Goal: Transaction & Acquisition: Purchase product/service

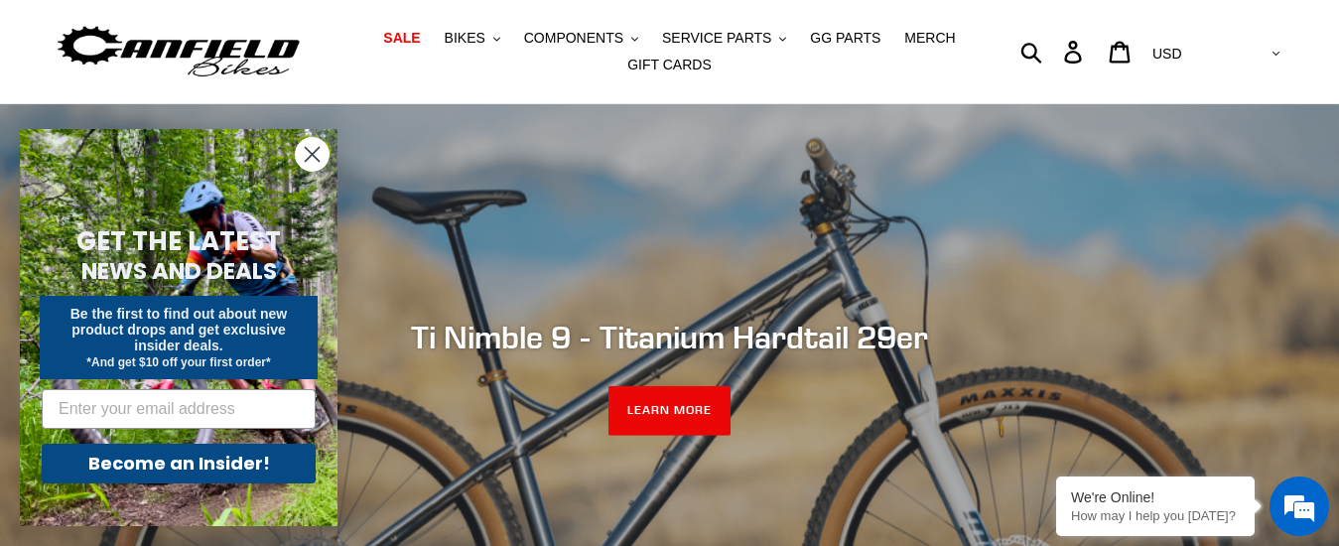
scroll to position [42, 0]
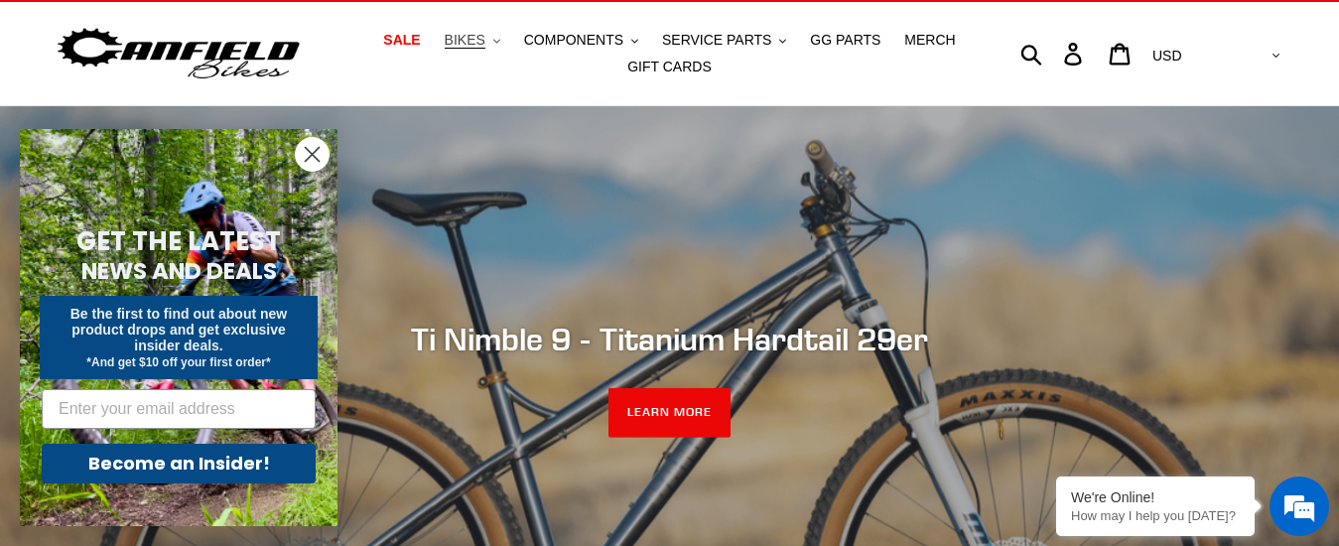
click at [480, 45] on span "BIKES" at bounding box center [465, 40] width 41 height 17
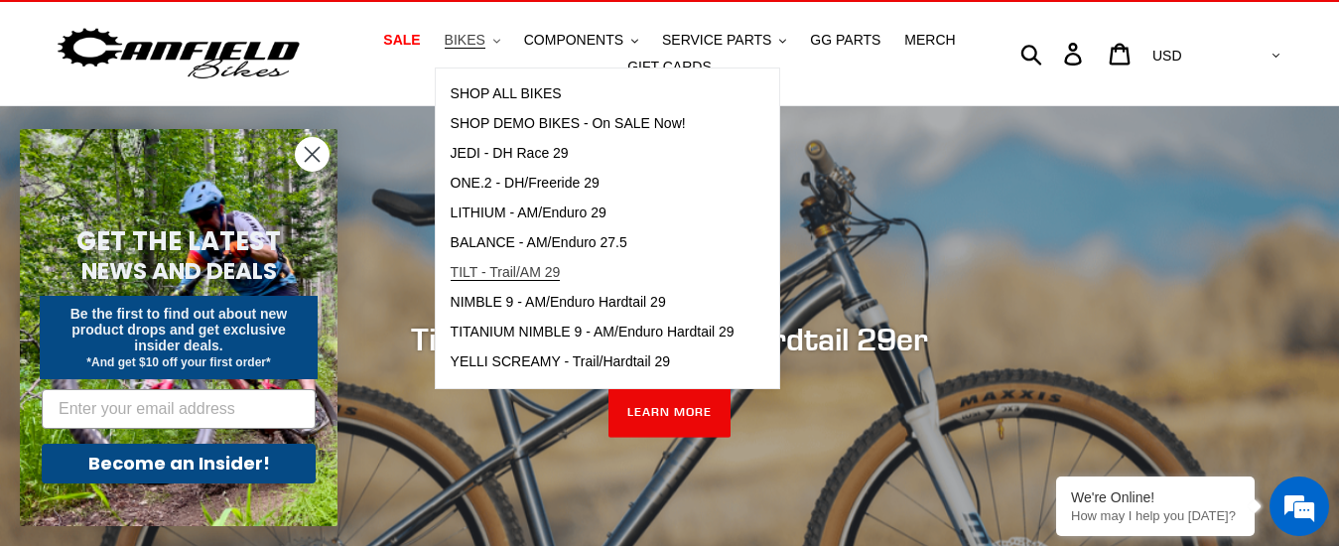
scroll to position [0, 0]
click at [661, 367] on span "YELLI SCREAMY - Trail/Hardtail 29" at bounding box center [561, 361] width 220 height 17
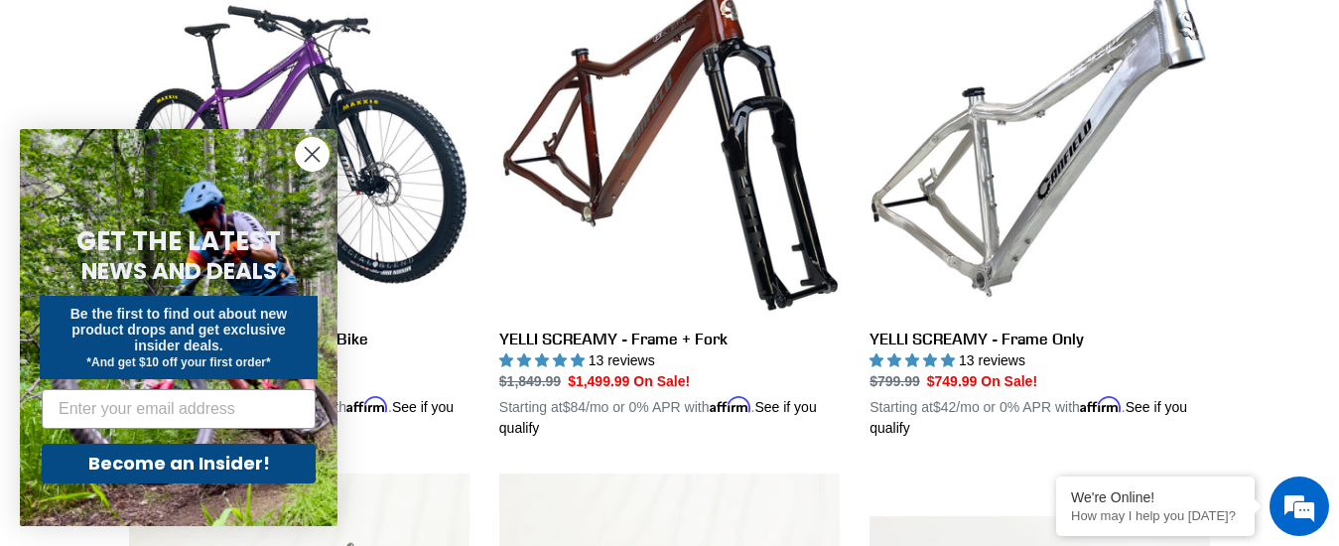
scroll to position [636, 0]
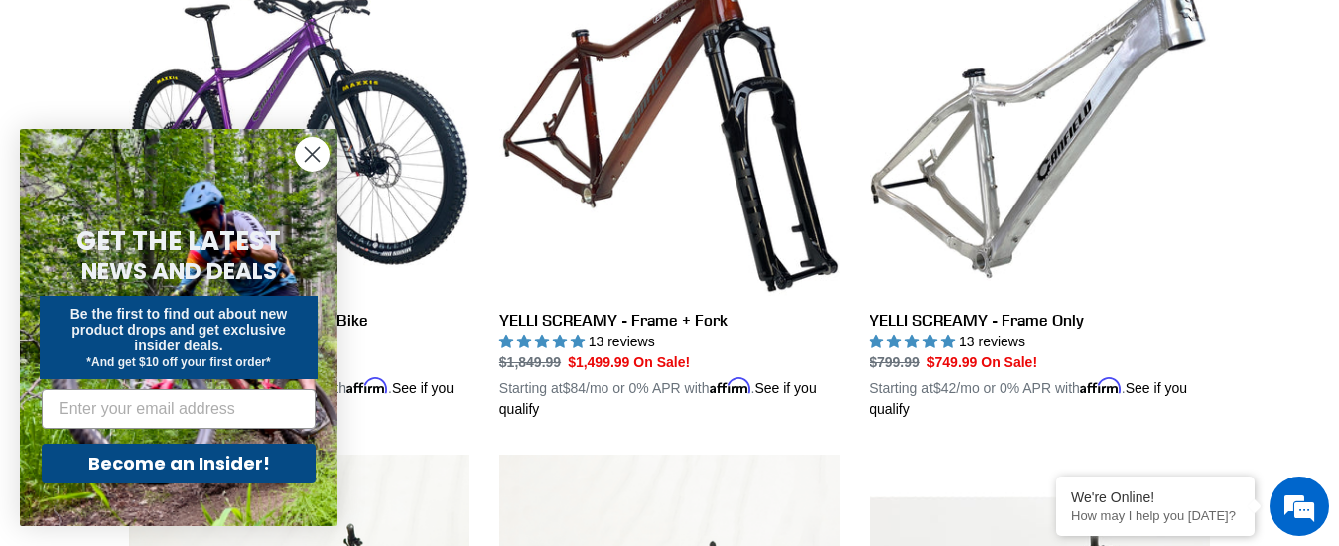
click at [317, 157] on circle "Close dialog" at bounding box center [312, 154] width 33 height 33
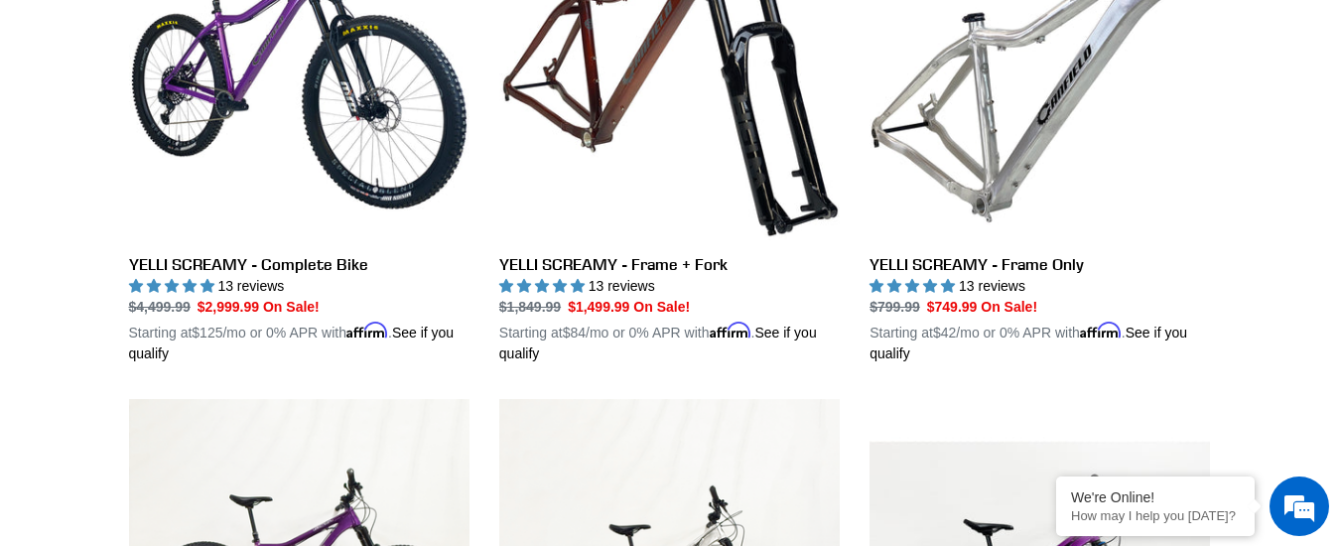
scroll to position [714, 0]
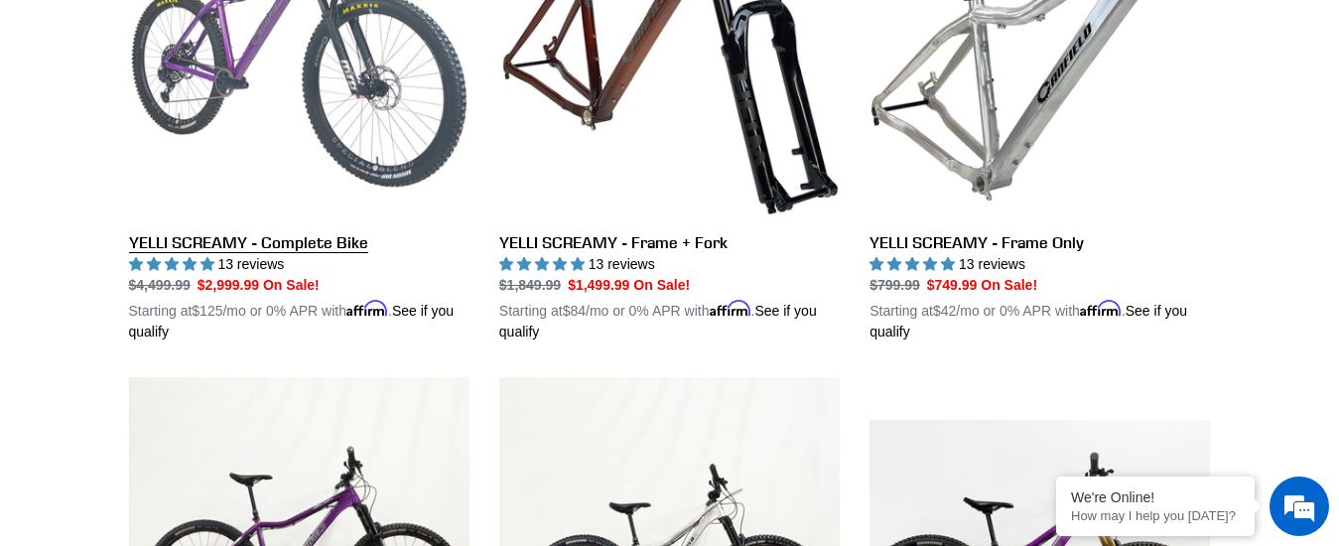
click at [317, 241] on link "YELLI SCREAMY - Complete Bike" at bounding box center [299, 110] width 340 height 465
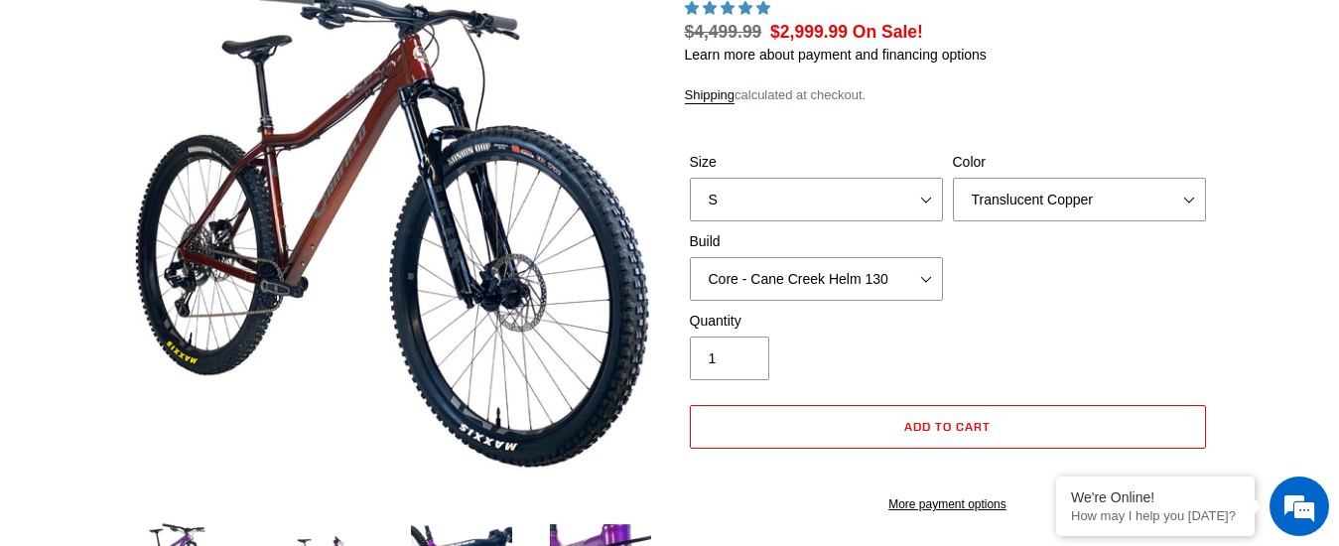
select select "highest-rating"
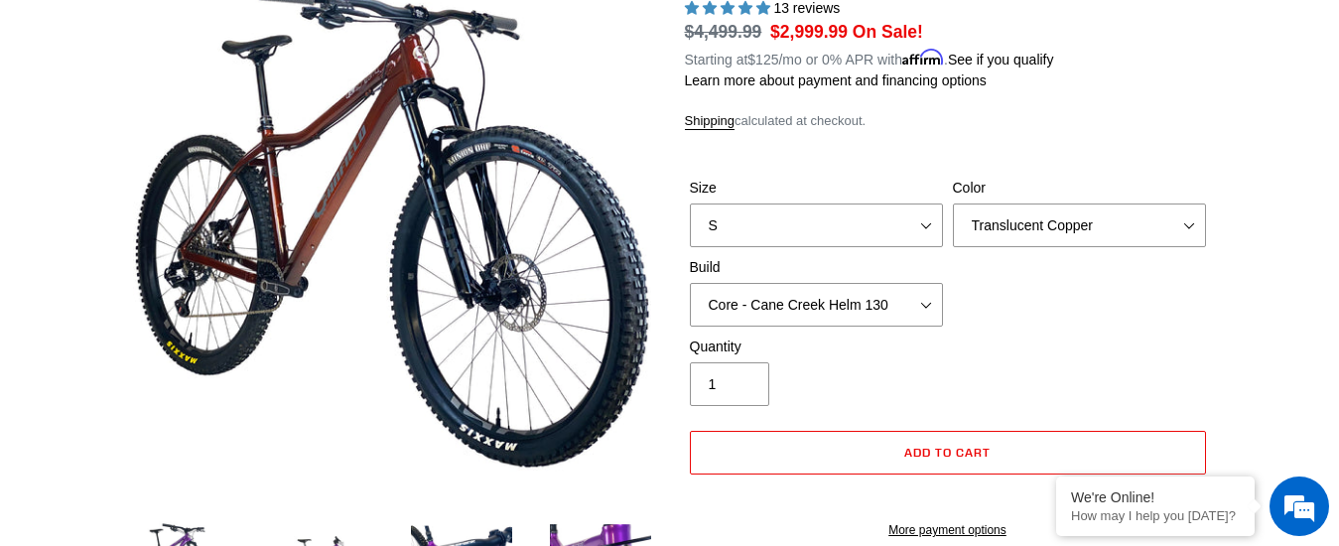
scroll to position [267, 0]
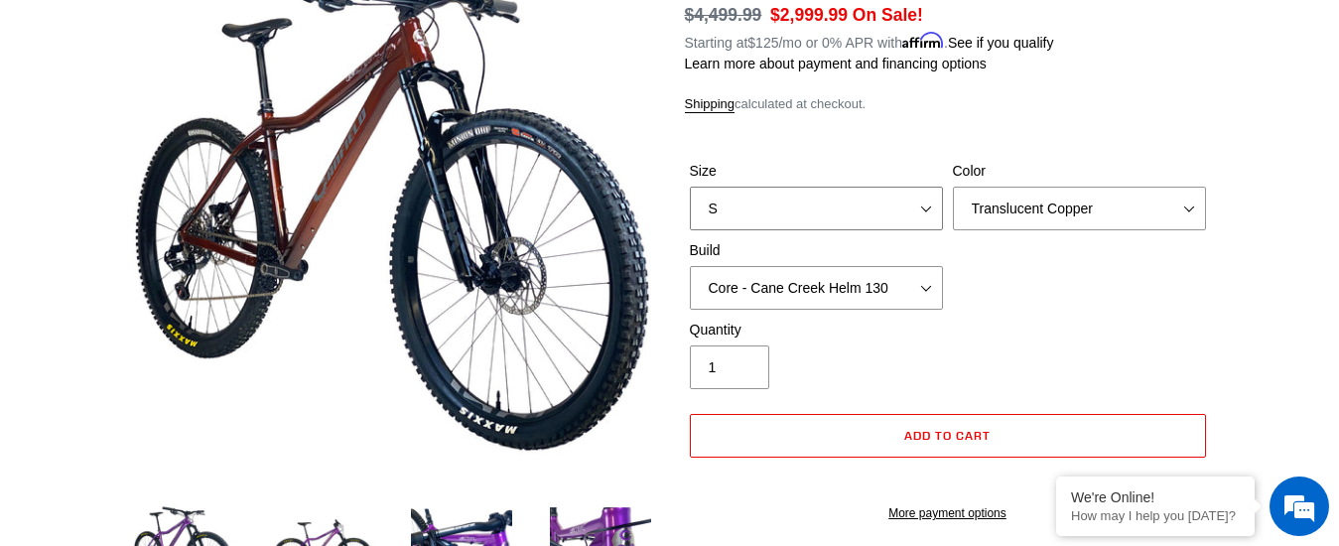
click at [924, 200] on select "S M L XL" at bounding box center [816, 209] width 253 height 44
click option "S" at bounding box center [0, 0] width 0 height 0
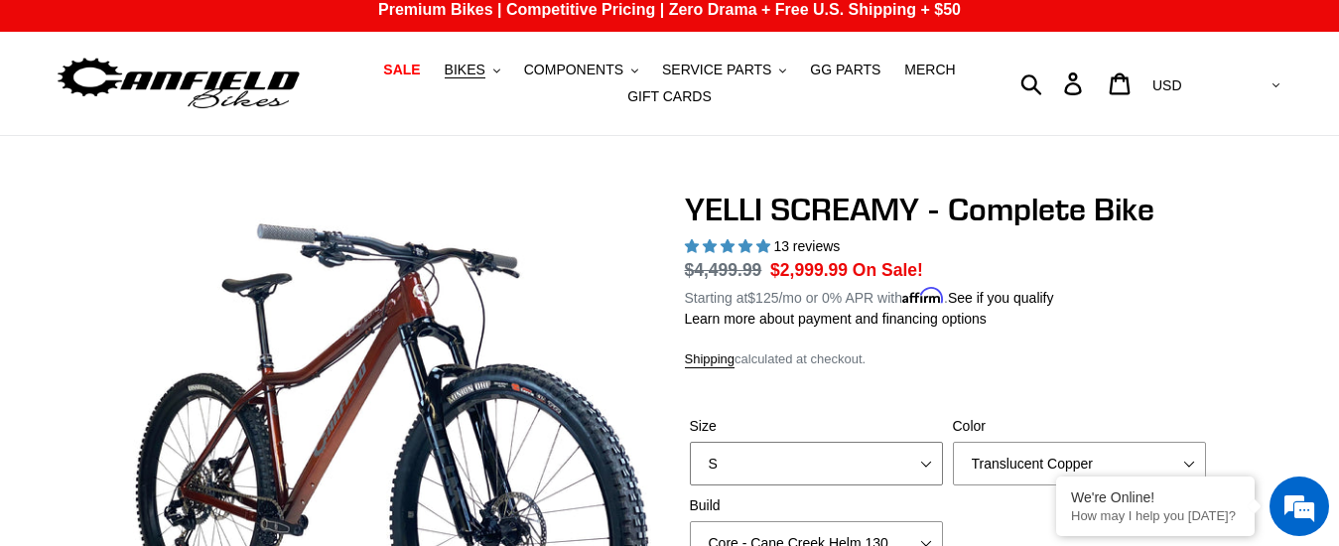
scroll to position [0, 0]
